Goal: Task Accomplishment & Management: Complete application form

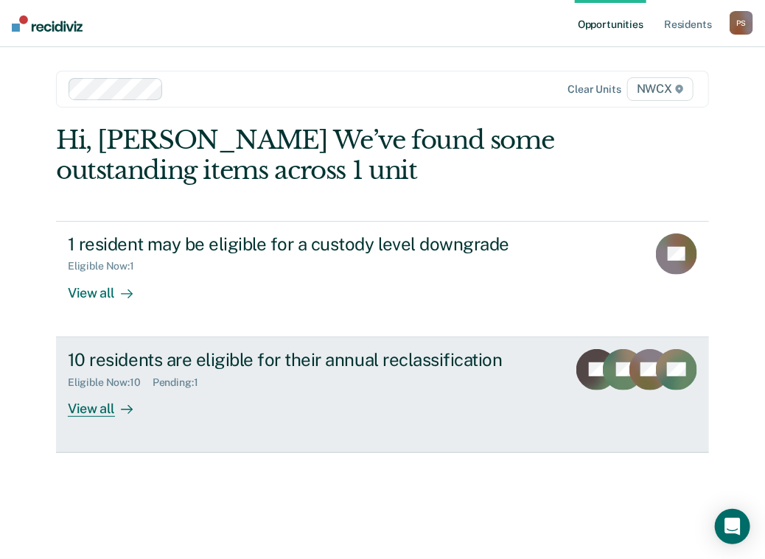
click at [92, 411] on div "View all" at bounding box center [109, 402] width 83 height 29
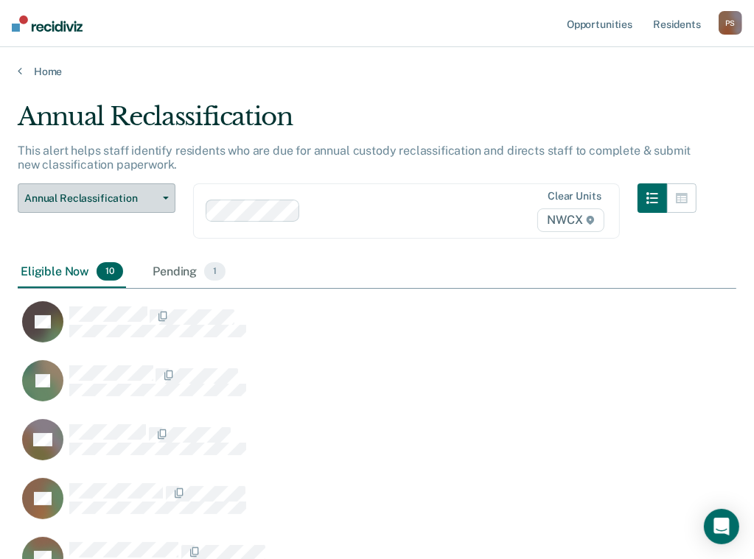
click at [162, 195] on button "Annual Reclassification" at bounding box center [97, 197] width 158 height 29
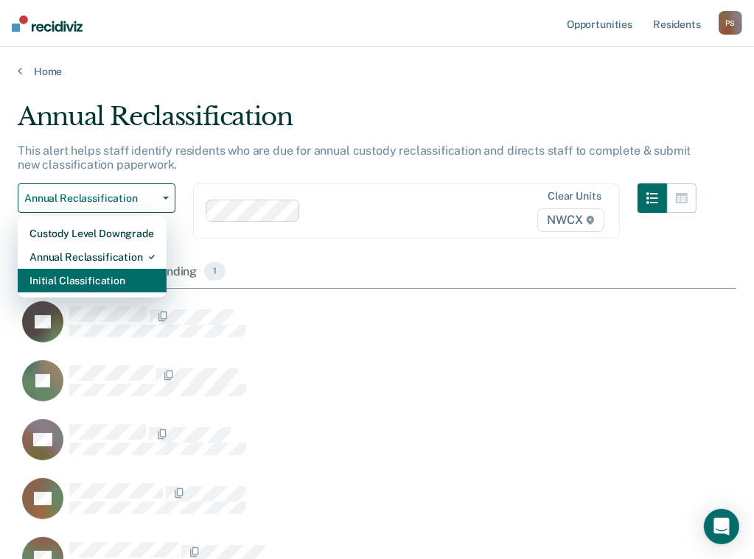
click at [136, 277] on div "Initial Classification" at bounding box center [91, 281] width 125 height 24
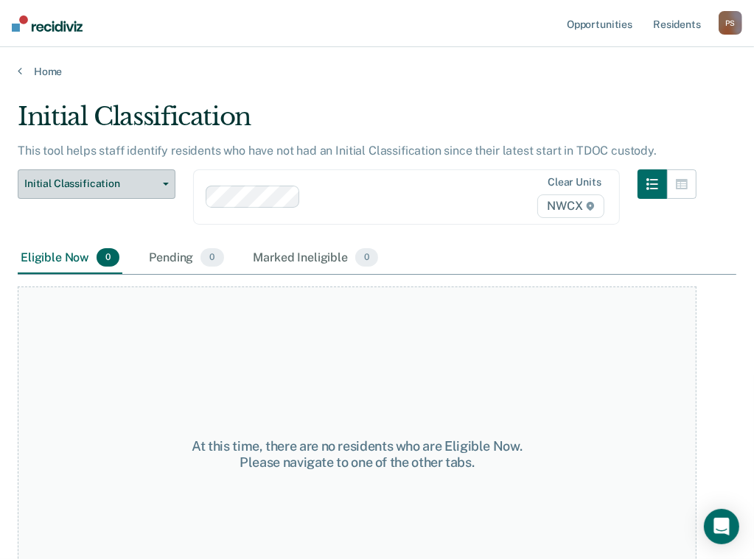
click at [164, 184] on button "Initial Classification" at bounding box center [97, 183] width 158 height 29
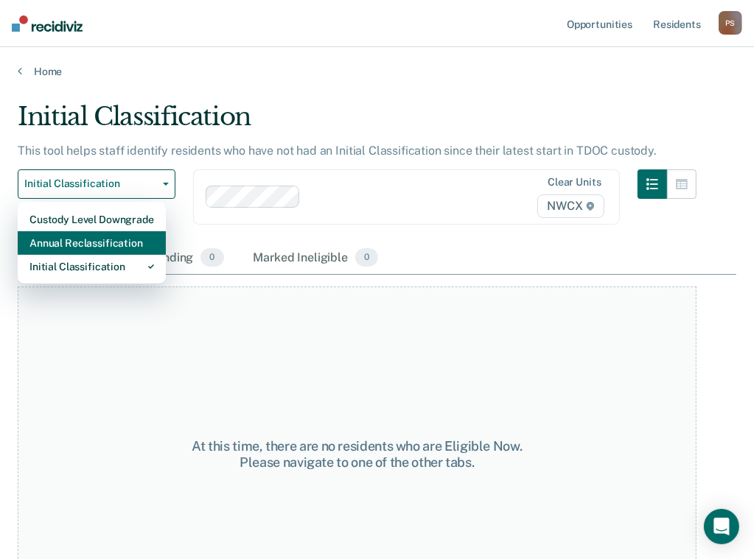
click at [125, 239] on div "Annual Reclassification" at bounding box center [91, 243] width 125 height 24
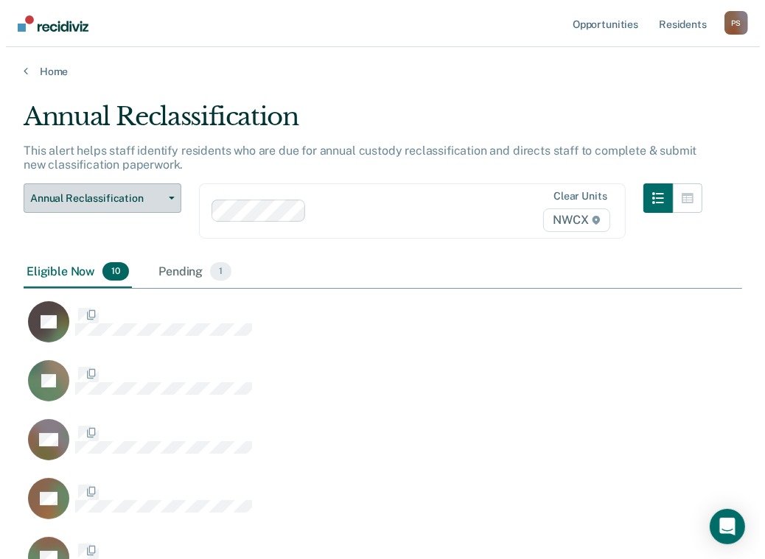
scroll to position [771, 707]
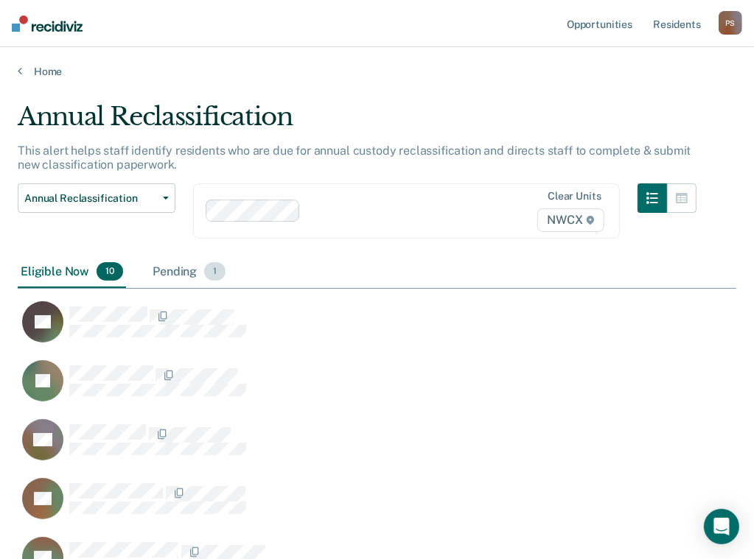
click at [170, 270] on div "Pending 1" at bounding box center [189, 272] width 79 height 32
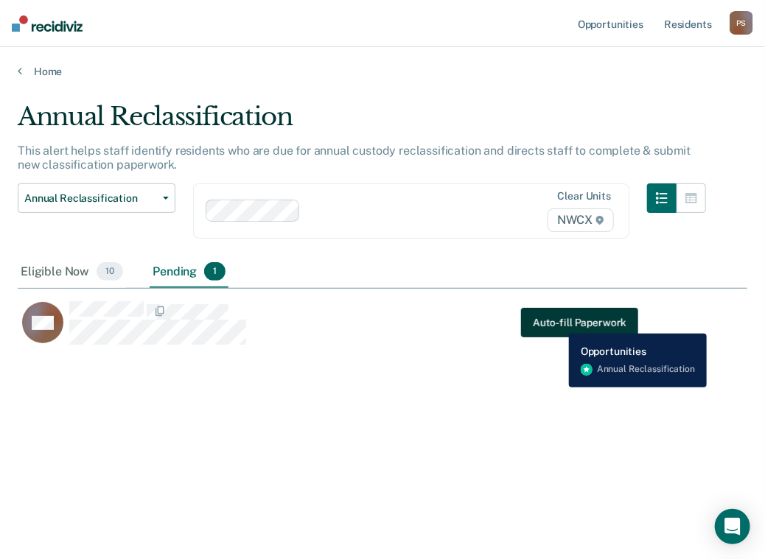
click at [558, 323] on button "Auto-fill Paperwork" at bounding box center [579, 323] width 117 height 29
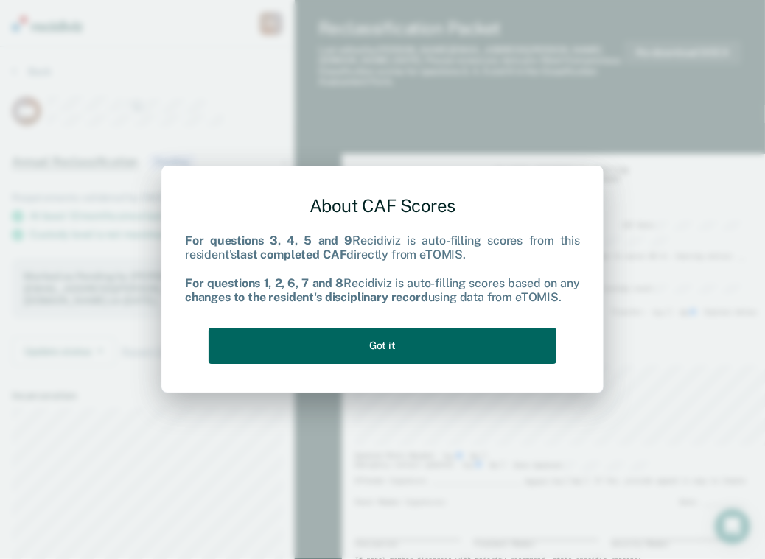
click at [381, 353] on button "Got it" at bounding box center [383, 346] width 348 height 36
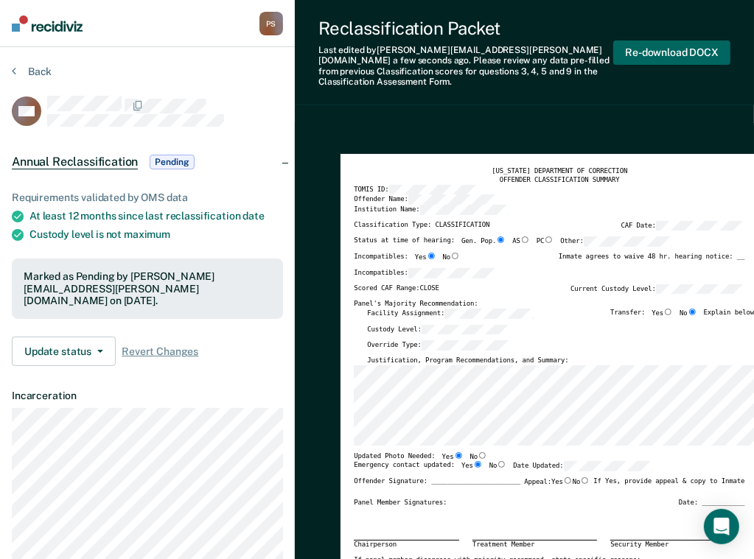
click at [671, 46] on button "Re-download DOCX" at bounding box center [671, 53] width 117 height 24
type textarea "x"
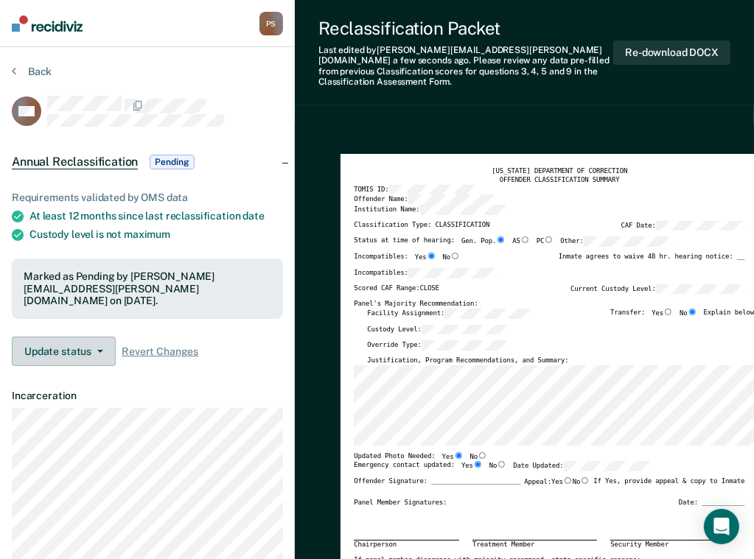
click at [97, 350] on icon "button" at bounding box center [100, 351] width 6 height 3
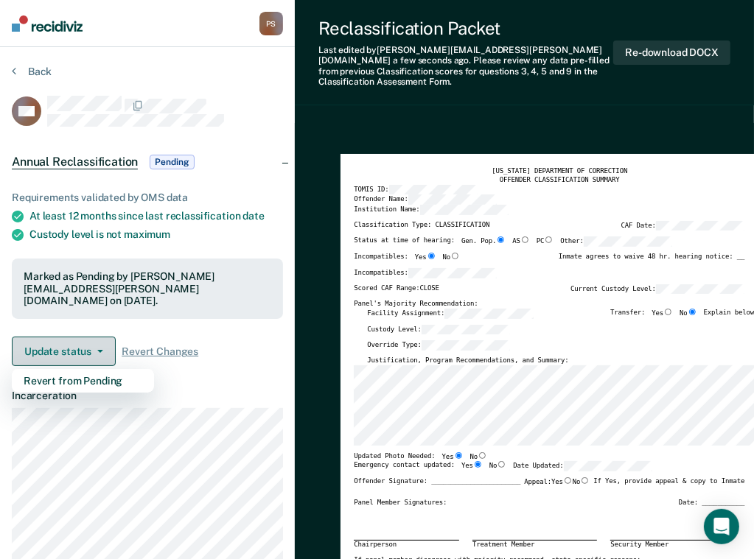
click at [97, 350] on icon "button" at bounding box center [100, 351] width 6 height 3
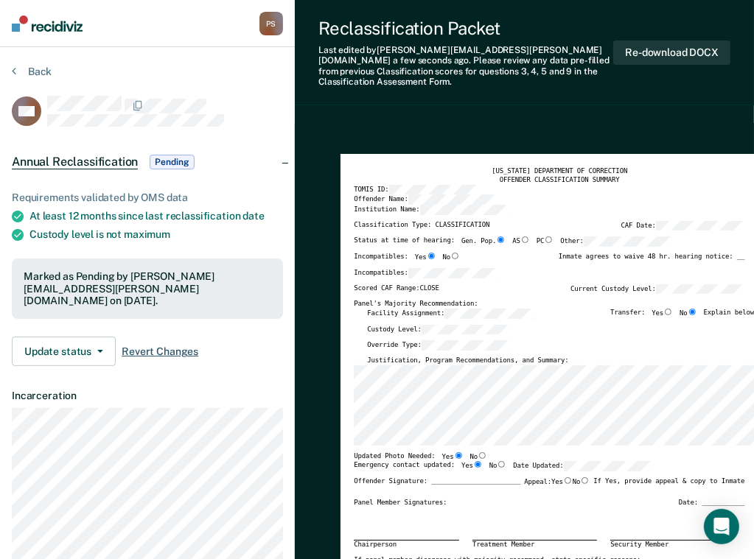
click at [172, 346] on span "Revert Changes" at bounding box center [160, 352] width 77 height 13
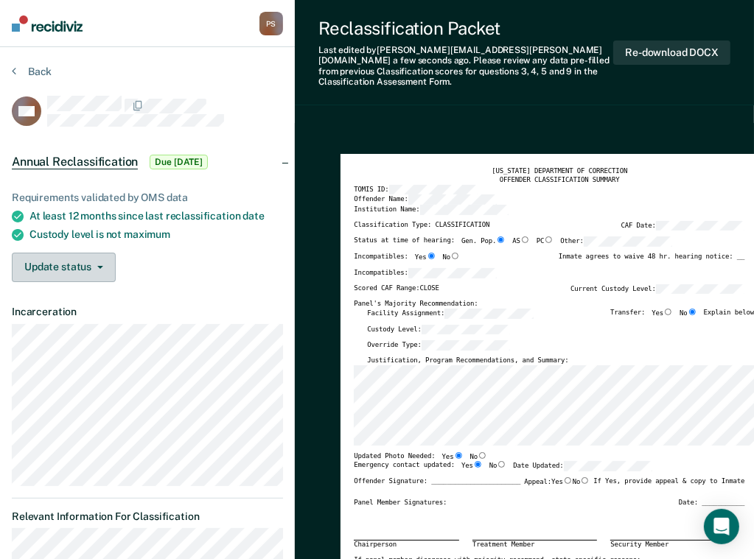
click at [100, 266] on icon "button" at bounding box center [100, 267] width 6 height 3
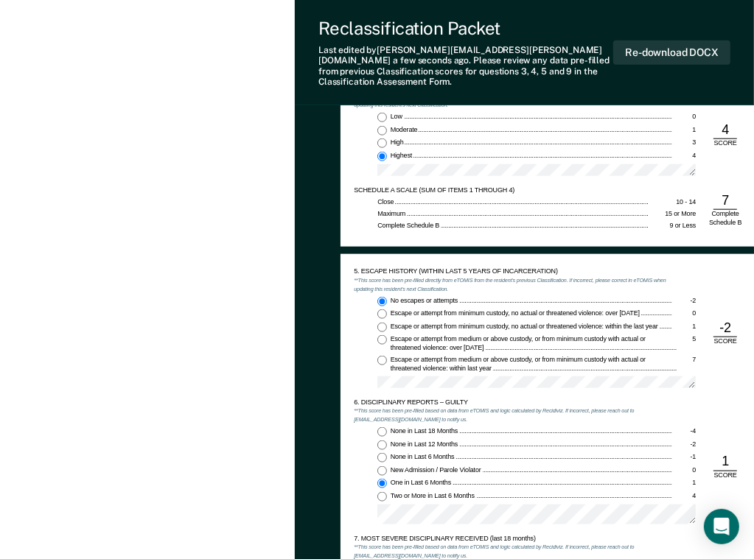
scroll to position [917, 0]
